Goal: Information Seeking & Learning: Check status

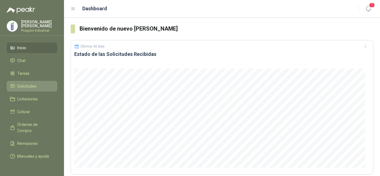
click at [34, 88] on span "Solicitudes" at bounding box center [26, 86] width 19 height 6
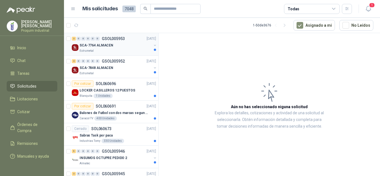
click at [127, 53] on div "Estrumetal" at bounding box center [115, 51] width 72 height 4
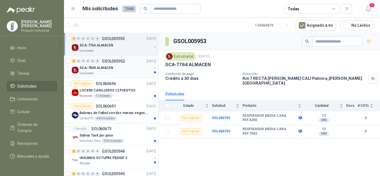
click at [101, 69] on p "SCA-7848 ALMACEN" at bounding box center [96, 67] width 34 height 5
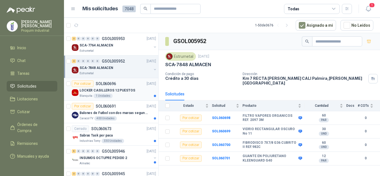
click at [121, 94] on div "Blanquita 1 Unidades" at bounding box center [117, 96] width 76 height 4
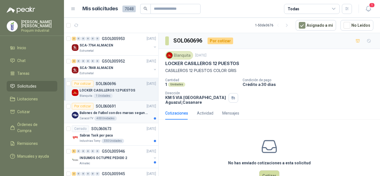
click at [124, 110] on p "Balones de Futbol con dos marcas segun adjunto. Adjuntar cotizacion en su forma…" at bounding box center [113, 112] width 69 height 5
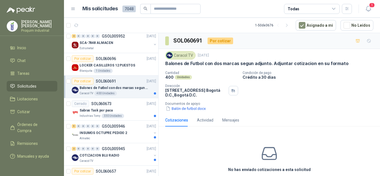
scroll to position [28, 0]
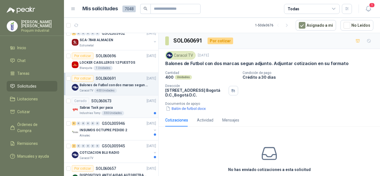
click at [128, 103] on div "Cerrado SOL060673 10/10/25" at bounding box center [114, 101] width 84 height 7
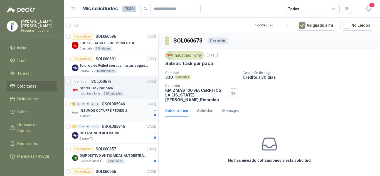
scroll to position [56, 0]
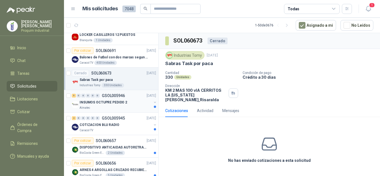
click at [131, 101] on div "INSUMOS OCTUPRE PEDIDO 2" at bounding box center [115, 102] width 72 height 7
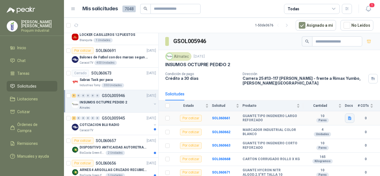
click at [347, 117] on button "button" at bounding box center [349, 117] width 9 height 9
click at [333, 107] on button "WhatsApp Image 2025-09-10 at 11.07.03 AM.jpeg" at bounding box center [308, 106] width 75 height 6
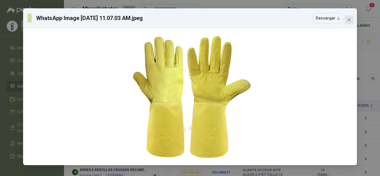
click at [348, 22] on icon "close" at bounding box center [349, 20] width 4 height 4
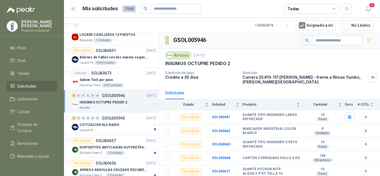
scroll to position [2, 0]
click at [117, 126] on div "COTIZACION BLU RADIO" at bounding box center [115, 124] width 72 height 7
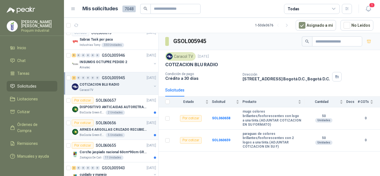
scroll to position [111, 0]
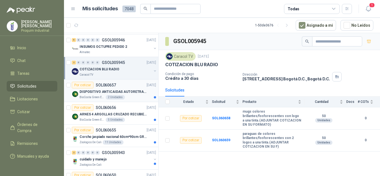
click at [127, 93] on p "DISPOSITIVO ANTICAIDAS AUTORETRACTIL" at bounding box center [113, 91] width 69 height 5
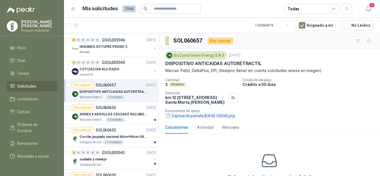
click at [233, 118] on button "Captura de pantalla 2025-10-10 105343.png" at bounding box center [200, 116] width 70 height 6
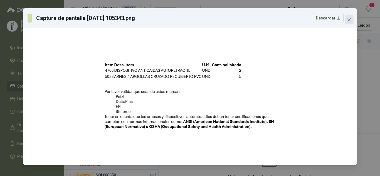
click at [351, 18] on span "Close" at bounding box center [348, 20] width 9 height 4
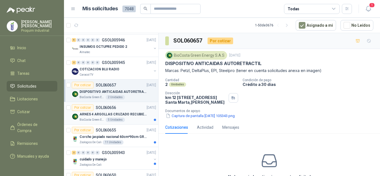
click at [119, 108] on div "Por cotizar SOL060656 10/10/25" at bounding box center [114, 107] width 84 height 7
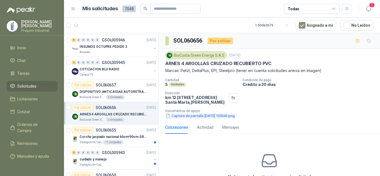
click at [211, 119] on button "Captura de pantalla 2025-10-10 105343.png" at bounding box center [200, 116] width 70 height 6
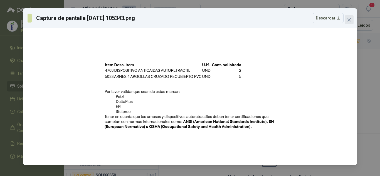
click at [353, 20] on span "Close" at bounding box center [348, 20] width 9 height 4
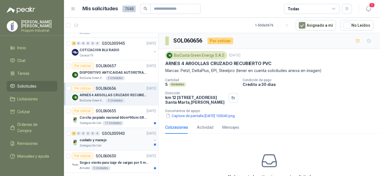
scroll to position [139, 0]
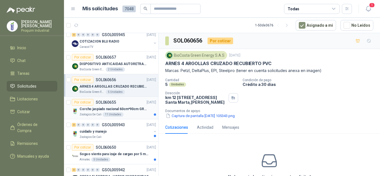
click at [118, 109] on p "Corcho jaspiado nacional 60cm*90cm GROSOR 8MM" at bounding box center [113, 108] width 69 height 5
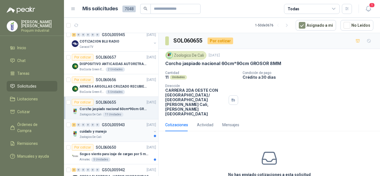
click at [121, 128] on div "cuidado y manejo" at bounding box center [115, 131] width 72 height 7
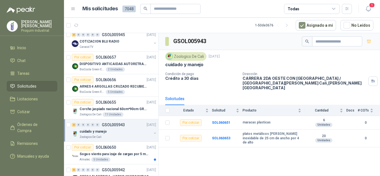
scroll to position [167, 0]
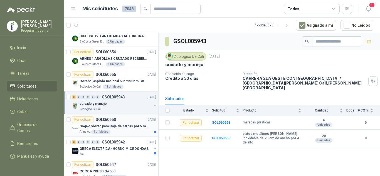
click at [123, 129] on div "Soga o viento para izaje de cargas por 5 metros" at bounding box center [117, 126] width 76 height 7
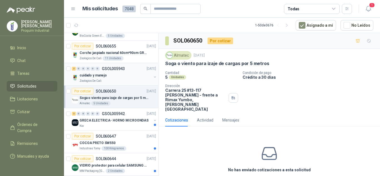
scroll to position [222, 0]
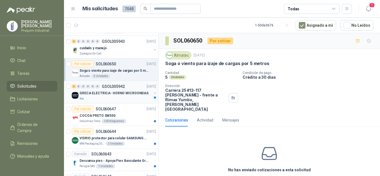
click at [127, 98] on div "Kia" at bounding box center [115, 98] width 72 height 4
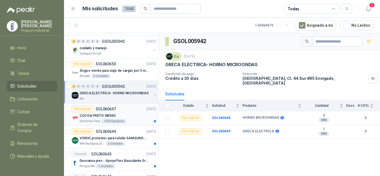
click at [117, 110] on div "Por cotizar SOL060647 10/10/25" at bounding box center [114, 109] width 84 height 7
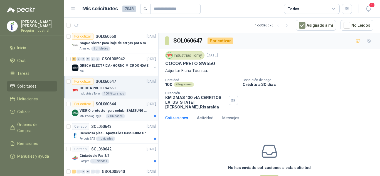
scroll to position [250, 0]
click at [122, 113] on p "VIDRIO protector para celular SAMSUNG GALAXI A16 5G" at bounding box center [113, 110] width 69 height 5
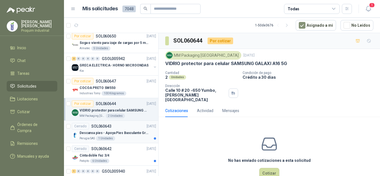
click at [134, 130] on p "Descansa pies - Apoya Pies Basculante Graduable Ergonómico" at bounding box center [113, 132] width 69 height 5
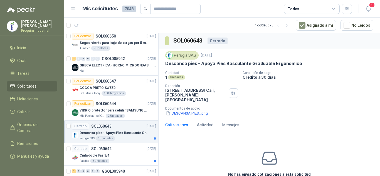
scroll to position [278, 0]
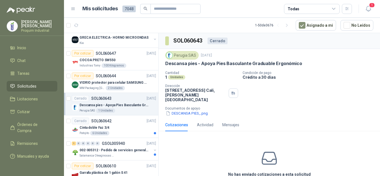
click at [134, 130] on div "Cinta doble Faz 3/4" at bounding box center [117, 127] width 76 height 7
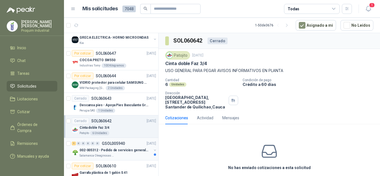
scroll to position [333, 0]
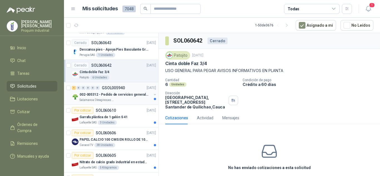
click at [125, 100] on div "Salamanca Oleaginosas SAS" at bounding box center [115, 100] width 72 height 4
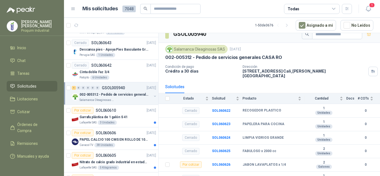
scroll to position [11, 0]
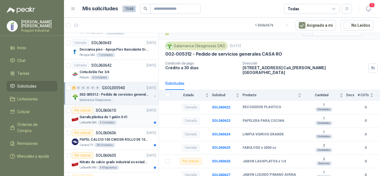
click at [133, 122] on div "Lafayette SAS 3 Unidades" at bounding box center [117, 122] width 76 height 4
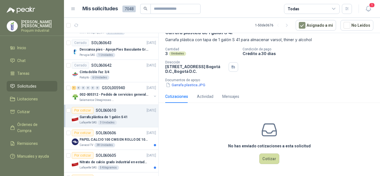
scroll to position [361, 0]
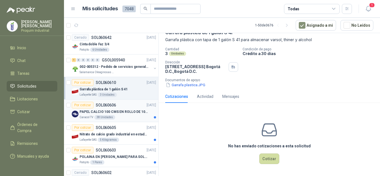
click at [125, 120] on article "Por cotizar SOL060606 09/10/25 PAPEL CALCIO 100 CMS EN ROLLO DE 100 GR Caracol …" at bounding box center [111, 110] width 94 height 23
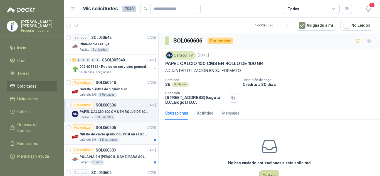
click at [135, 139] on div "Lafayette SAS 5 Kilogramos" at bounding box center [117, 140] width 76 height 4
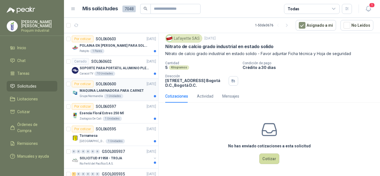
scroll to position [500, 0]
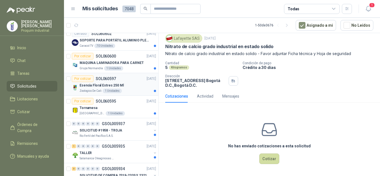
click at [134, 87] on div "Esencia Floral Estres 250 Ml" at bounding box center [117, 85] width 76 height 7
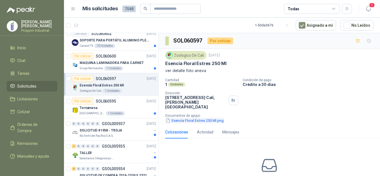
click at [206, 118] on button "Esencia Floral Estres 250 Ml.png" at bounding box center [194, 121] width 59 height 6
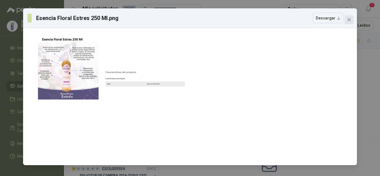
click at [348, 21] on icon "close" at bounding box center [349, 20] width 4 height 4
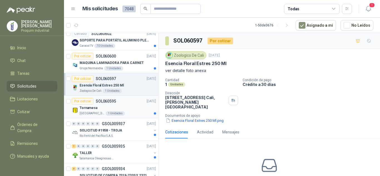
click at [116, 105] on div "Tornamesa" at bounding box center [117, 107] width 76 height 7
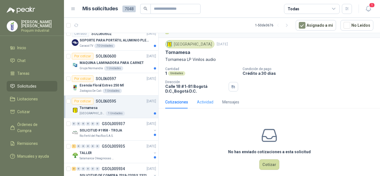
scroll to position [17, 0]
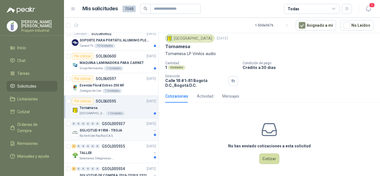
click at [99, 131] on p "SOLICITUD #1958 - TROJA" at bounding box center [100, 130] width 43 height 5
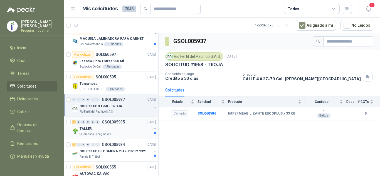
scroll to position [556, 0]
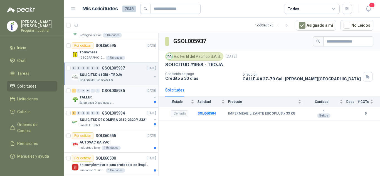
click at [117, 98] on div "TALLER" at bounding box center [115, 97] width 72 height 7
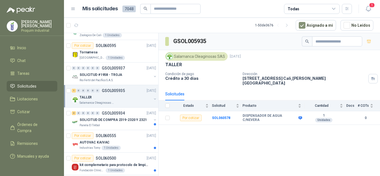
scroll to position [584, 0]
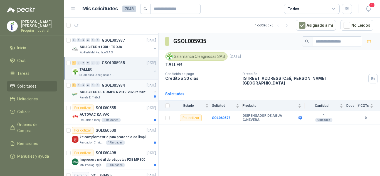
click at [123, 98] on div "Panela El Trébol" at bounding box center [115, 97] width 72 height 4
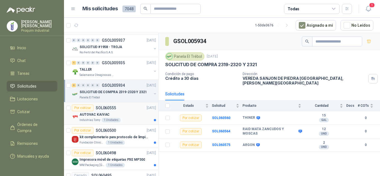
click at [128, 115] on div "AUTOVAC KAIVAC" at bounding box center [117, 114] width 76 height 7
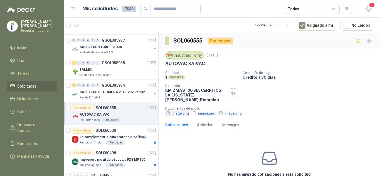
click at [181, 110] on button "image.png" at bounding box center [177, 113] width 24 height 6
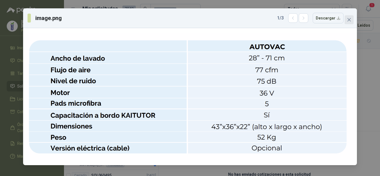
click at [346, 20] on span "Close" at bounding box center [348, 20] width 9 height 4
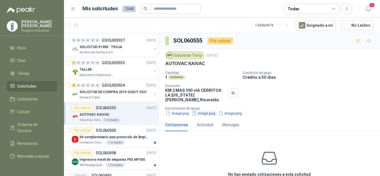
click at [204, 110] on button "image.png" at bounding box center [203, 113] width 24 height 6
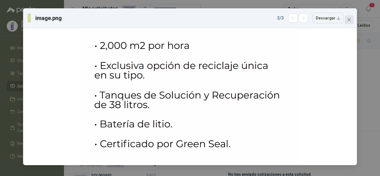
click at [351, 21] on icon "close" at bounding box center [349, 20] width 4 height 4
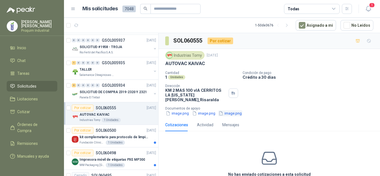
click at [240, 110] on button "image.png" at bounding box center [230, 113] width 24 height 6
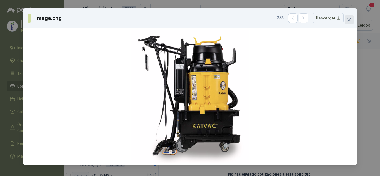
click at [352, 24] on button "Close" at bounding box center [348, 19] width 9 height 9
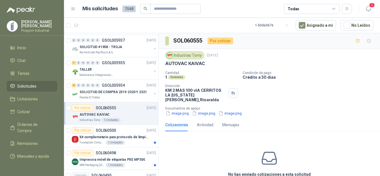
scroll to position [611, 0]
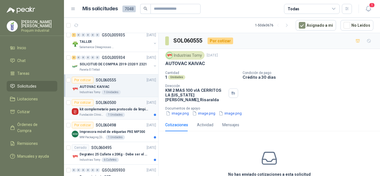
click at [134, 114] on div "Fundación Clínica Shaio 1 Unidades" at bounding box center [117, 115] width 76 height 4
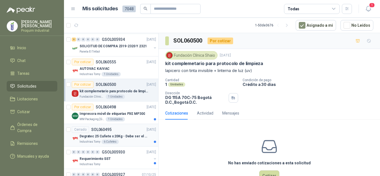
scroll to position [639, 0]
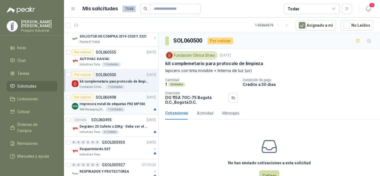
click at [125, 105] on p "Impresora móvil de etiquetas PXE MP300" at bounding box center [111, 103] width 65 height 5
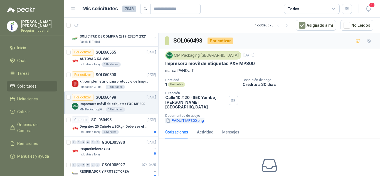
click at [193, 118] on button "PADUIT MP300.png" at bounding box center [184, 121] width 39 height 6
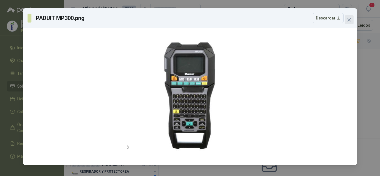
click at [351, 22] on button "Close" at bounding box center [348, 19] width 9 height 9
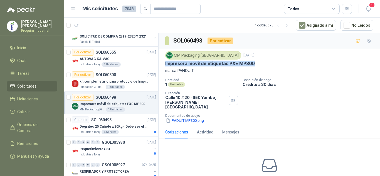
drag, startPoint x: 253, startPoint y: 63, endPoint x: 165, endPoint y: 65, distance: 87.3
click at [165, 65] on p "Impresora móvil de etiquetas PXE MP300" at bounding box center [209, 64] width 89 height 6
copy p "Impresora móvil de etiquetas PXE MP300"
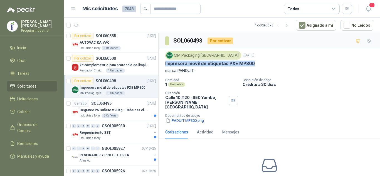
scroll to position [667, 0]
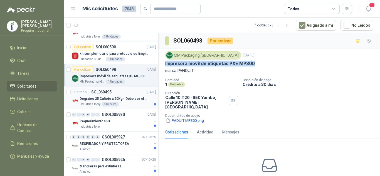
click at [121, 100] on p "Degratec 25 Cuñete x 20Kg - Debe ser el de Tecnas (por ahora homologado) - (Adj…" at bounding box center [113, 98] width 69 height 5
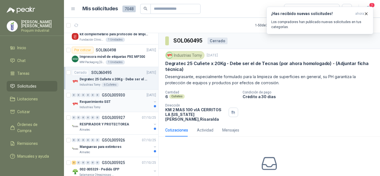
scroll to position [695, 0]
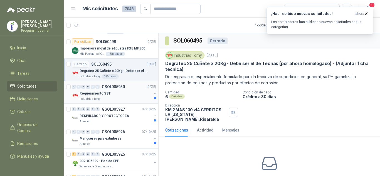
click at [117, 101] on div "Industrias Tomy" at bounding box center [115, 99] width 72 height 4
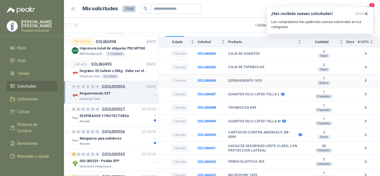
scroll to position [64, 0]
click at [127, 118] on div "RESPIRADOR Y PROTECTOREA" at bounding box center [115, 116] width 72 height 7
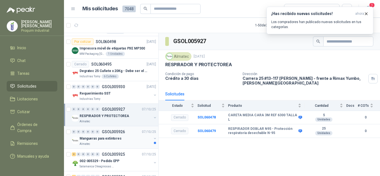
click at [99, 135] on div "0 0 0 0 0 0 GSOL005926 07/10/25" at bounding box center [114, 131] width 85 height 7
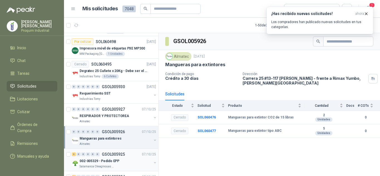
click at [124, 160] on div "002-005329 - Pedido EPP" at bounding box center [115, 161] width 72 height 7
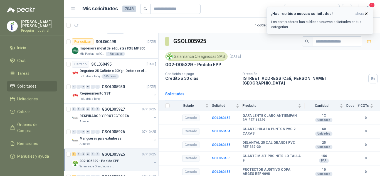
click at [368, 13] on icon "button" at bounding box center [365, 13] width 5 height 5
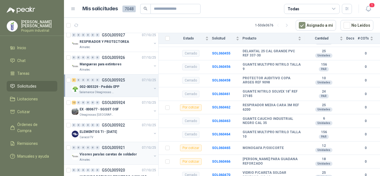
scroll to position [778, 0]
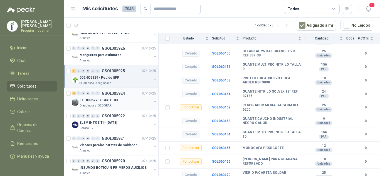
click at [125, 108] on div "12 0 0 0 0 0 GSOL005924 07/10/25 EX -000677 - SGSST OSF Oleaginosas San Fernando" at bounding box center [111, 99] width 94 height 23
click at [130, 99] on div "EX -000677 - SGSST OSF" at bounding box center [115, 100] width 72 height 7
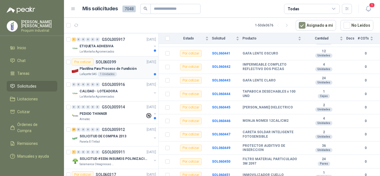
scroll to position [945, 0]
click at [126, 71] on div "Plastilina Para Proceso de Fundición" at bounding box center [117, 68] width 76 height 7
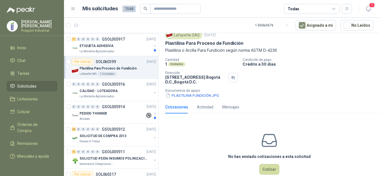
scroll to position [28, 0]
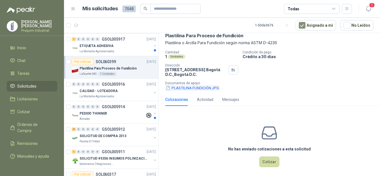
click at [212, 88] on button "PLASTILINA FUNDICIÓN.JPG" at bounding box center [192, 88] width 54 height 6
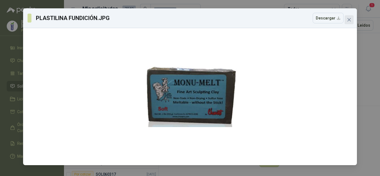
click at [351, 19] on span "Close" at bounding box center [348, 20] width 9 height 4
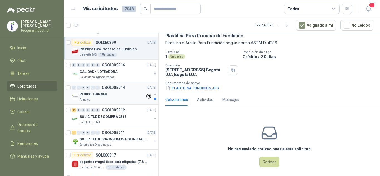
scroll to position [973, 0]
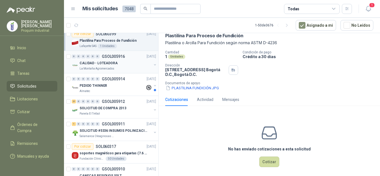
click at [133, 64] on div "CALIDAD - LOTEADORA" at bounding box center [115, 63] width 72 height 7
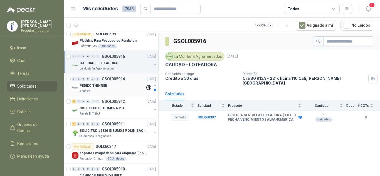
click at [120, 94] on div "0 0 0 0 0 0 GSOL005914 06/10/25 PEDIDO THINNER Almatec" at bounding box center [111, 84] width 94 height 23
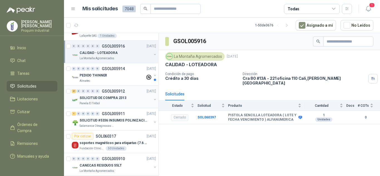
scroll to position [993, 0]
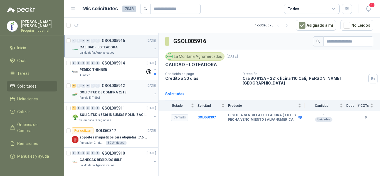
click at [120, 90] on p "SOLICITUD DE COMPRA 2313" at bounding box center [102, 92] width 47 height 5
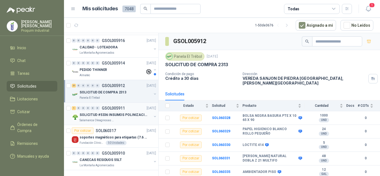
click at [127, 118] on div "Salamanca Oleaginosas SAS" at bounding box center [115, 120] width 72 height 4
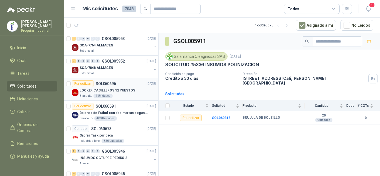
click at [124, 86] on div "Por cotizar SOL060696 11/10/25" at bounding box center [114, 83] width 84 height 7
